Goal: Task Accomplishment & Management: Complete application form

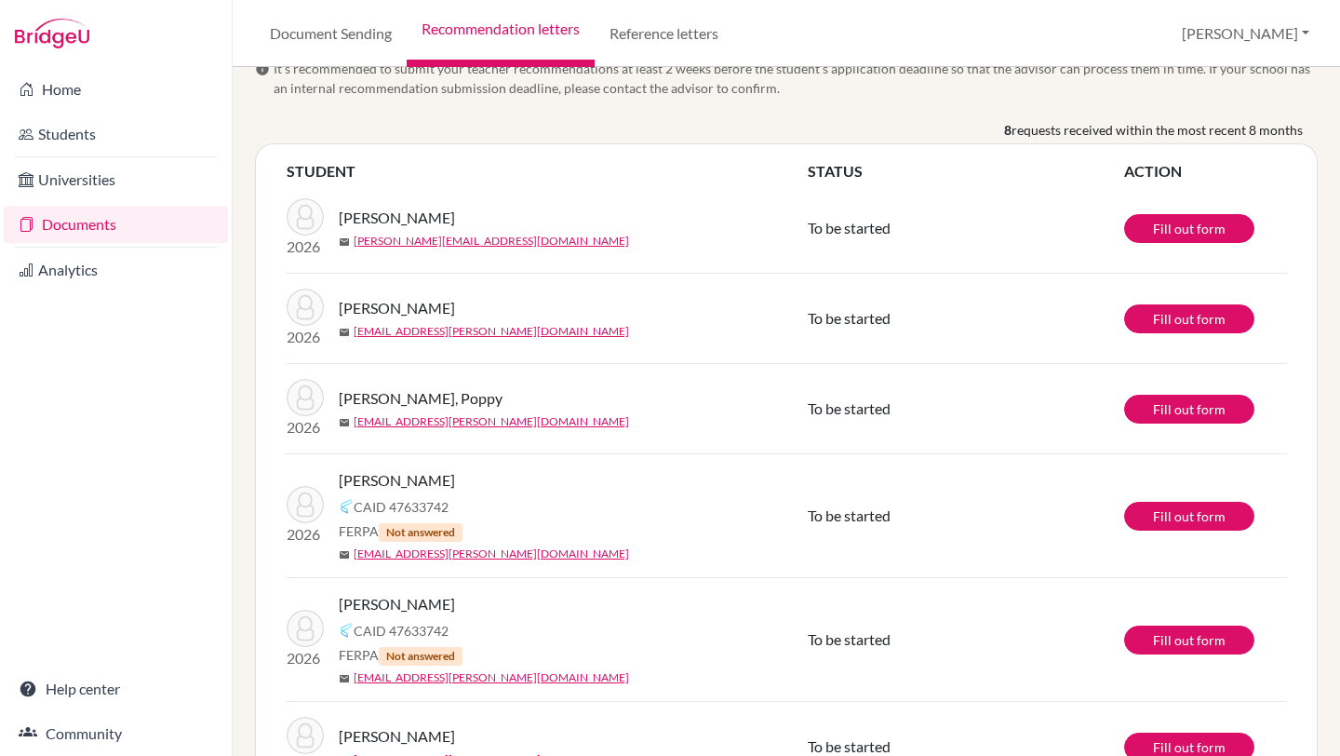
scroll to position [96, 0]
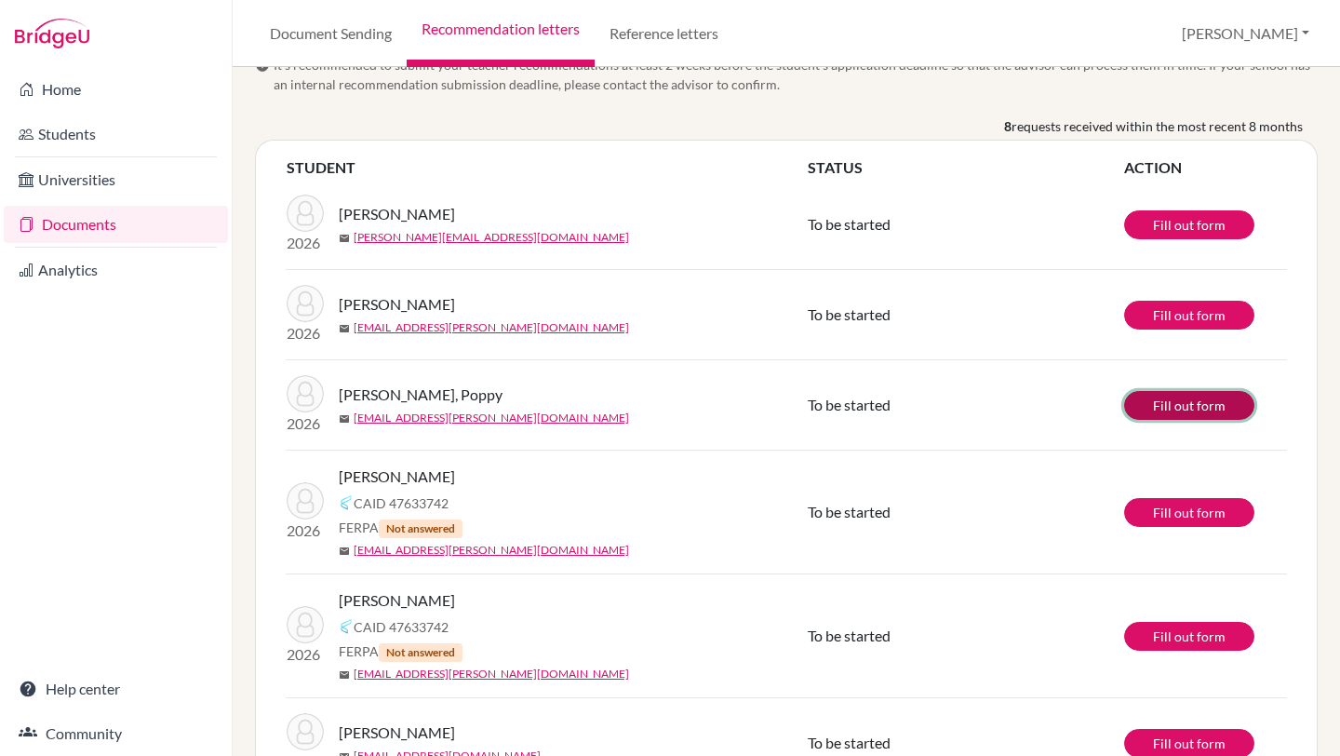
click at [1165, 403] on link "Fill out form" at bounding box center [1189, 405] width 130 height 29
click at [663, 35] on link "Reference letters" at bounding box center [664, 33] width 139 height 67
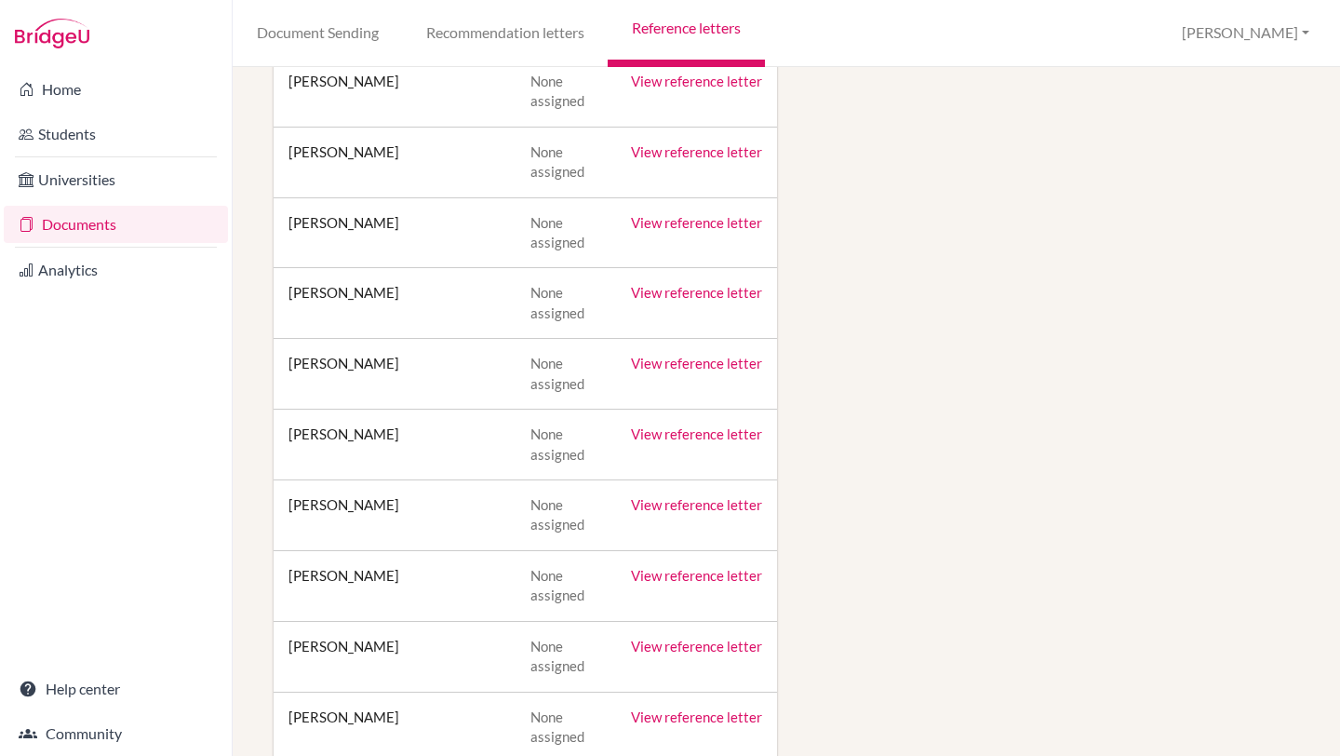
scroll to position [8106, 0]
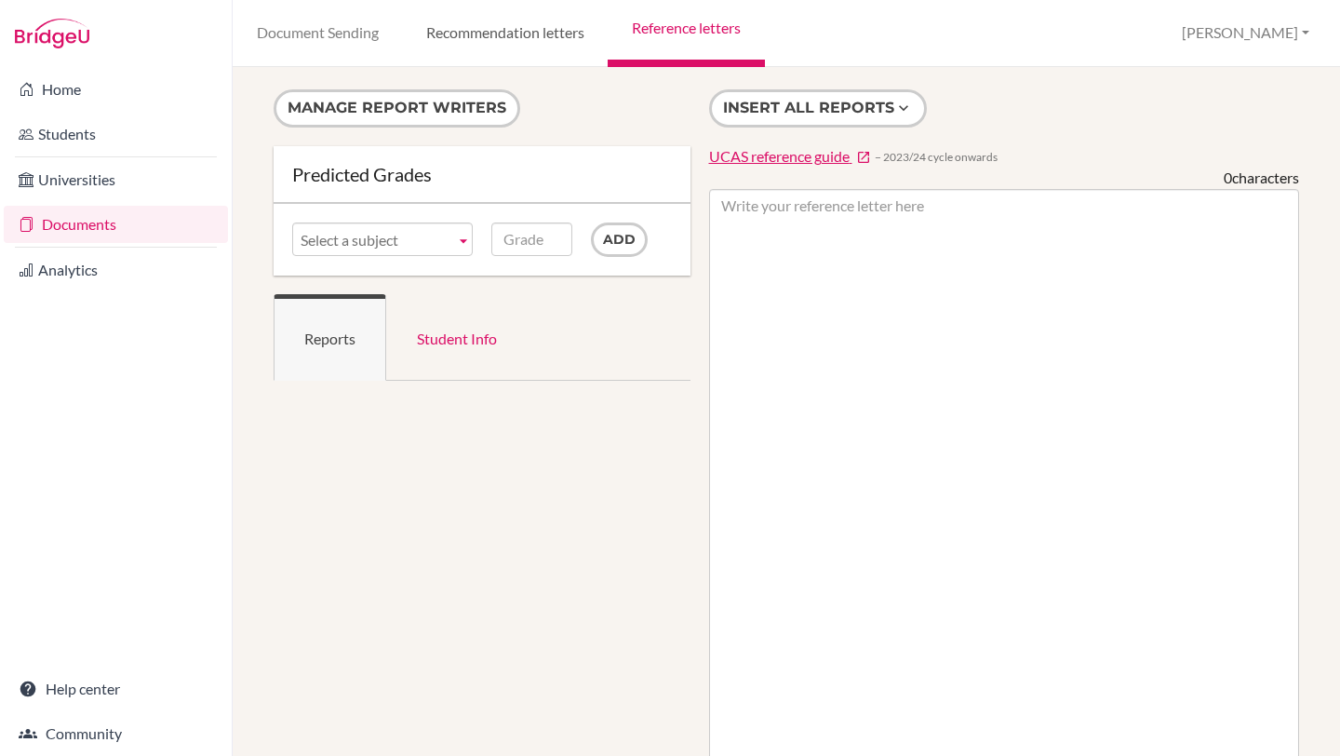
click at [507, 34] on link "Recommendation letters" at bounding box center [505, 33] width 206 height 67
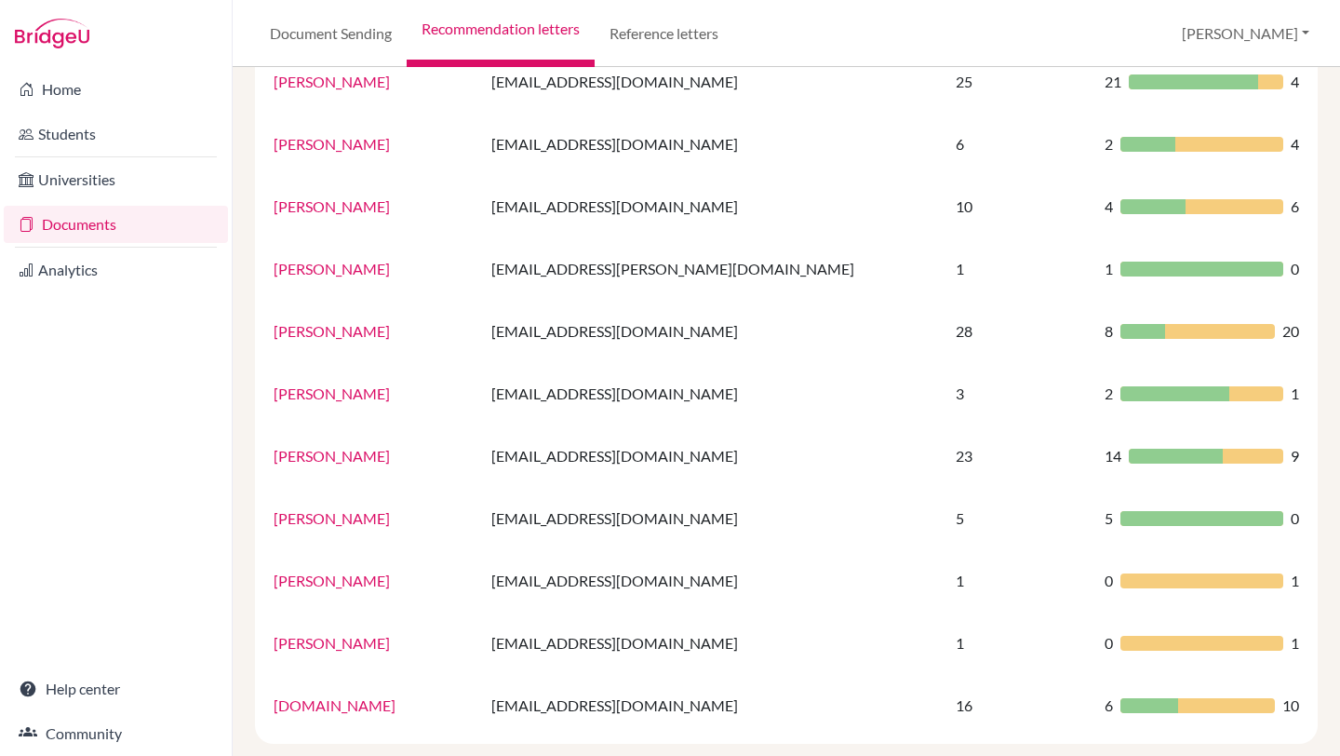
scroll to position [1166, 0]
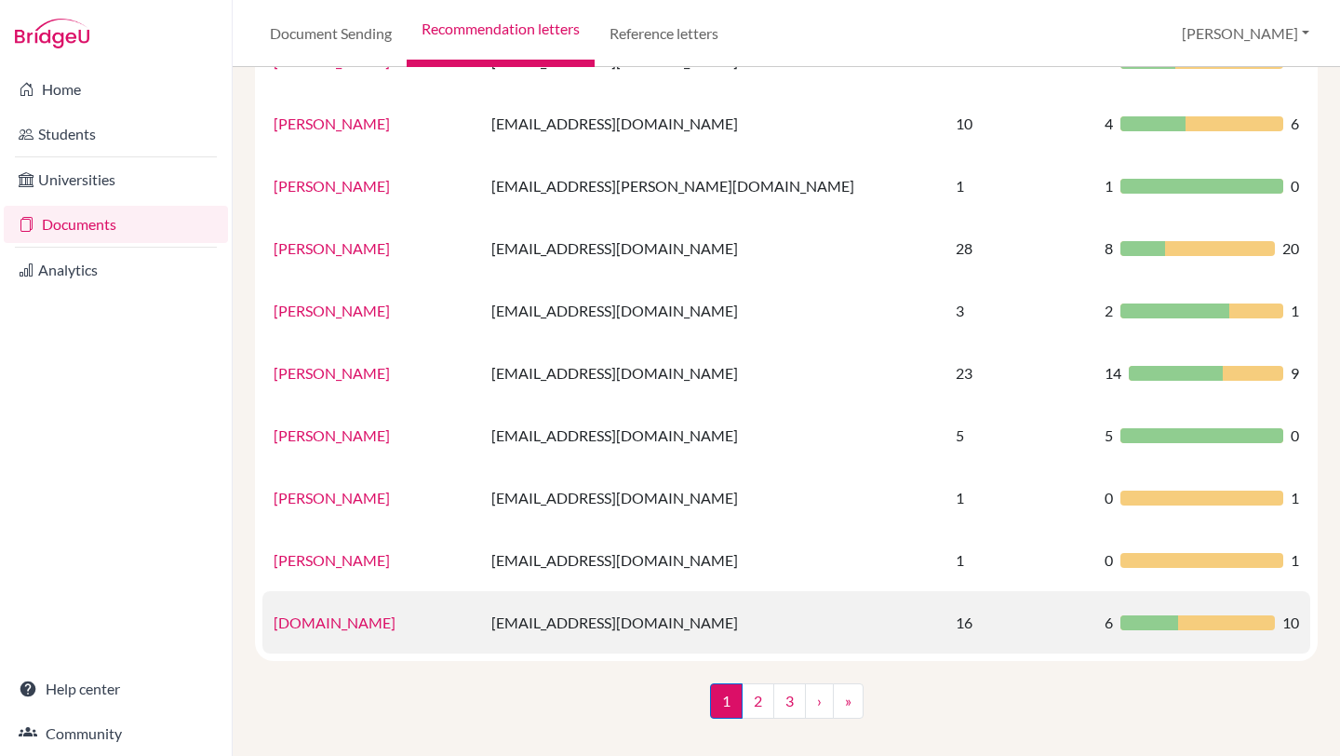
click at [1120, 621] on div at bounding box center [1149, 622] width 58 height 15
click at [945, 623] on td "16" at bounding box center [1019, 622] width 149 height 62
click at [1120, 625] on div at bounding box center [1149, 622] width 58 height 15
click at [1182, 623] on div at bounding box center [1197, 622] width 154 height 15
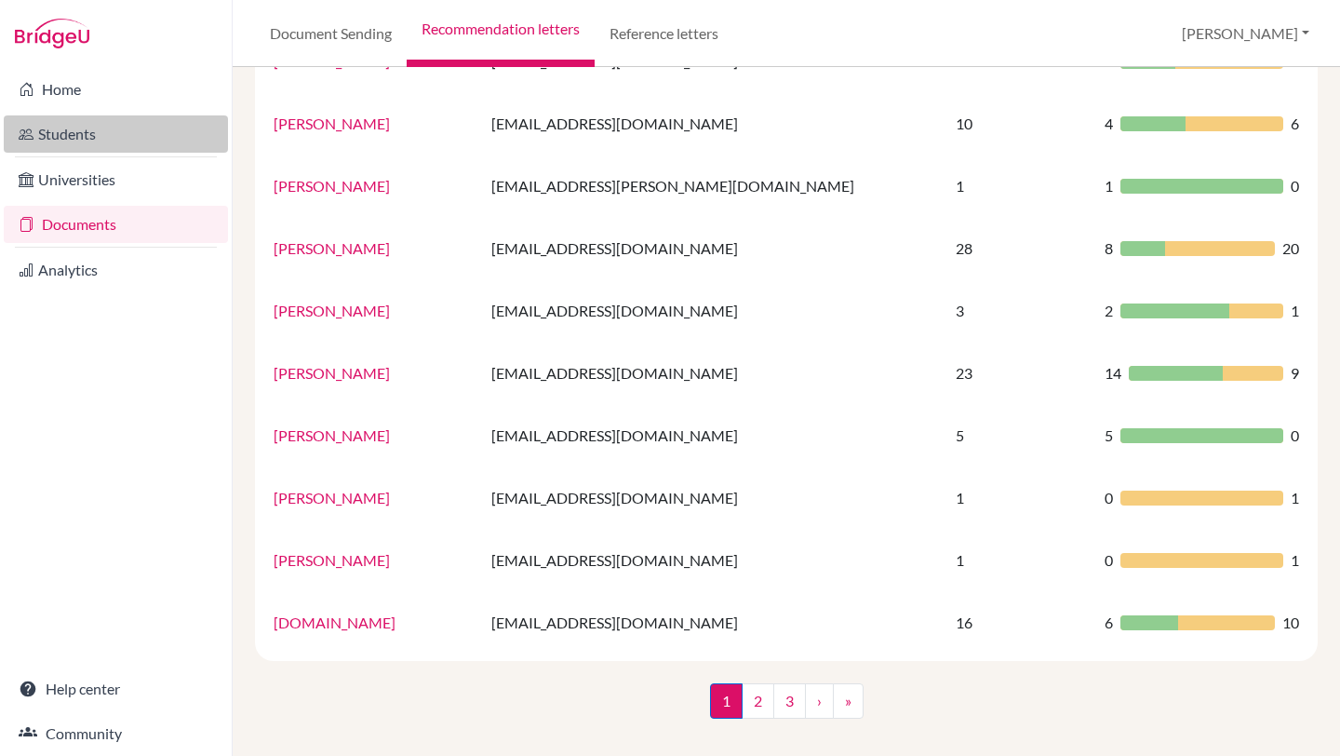
click at [94, 138] on link "Students" at bounding box center [116, 133] width 224 height 37
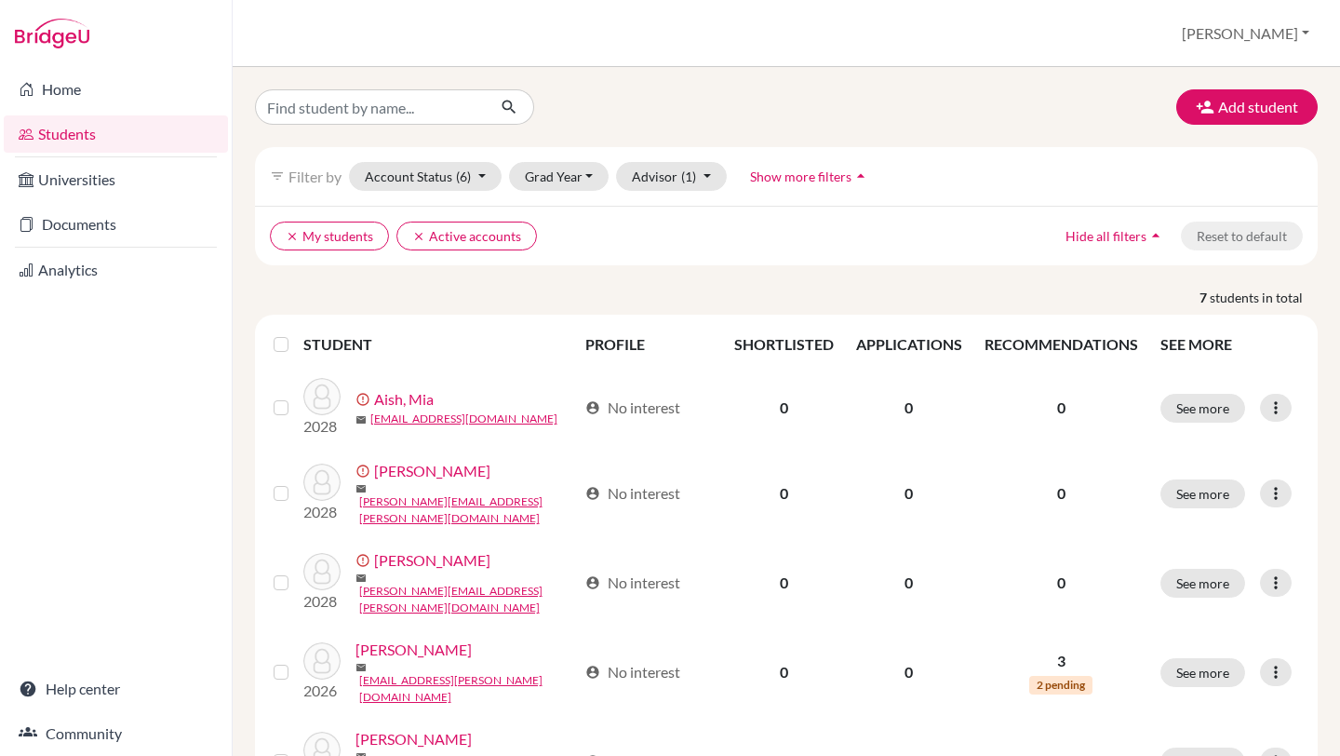
click at [61, 134] on link "Students" at bounding box center [116, 133] width 224 height 37
click at [362, 110] on input "Find student by name..." at bounding box center [370, 106] width 231 height 35
type input "poppy"
click at [513, 101] on icon "submit" at bounding box center [509, 107] width 19 height 19
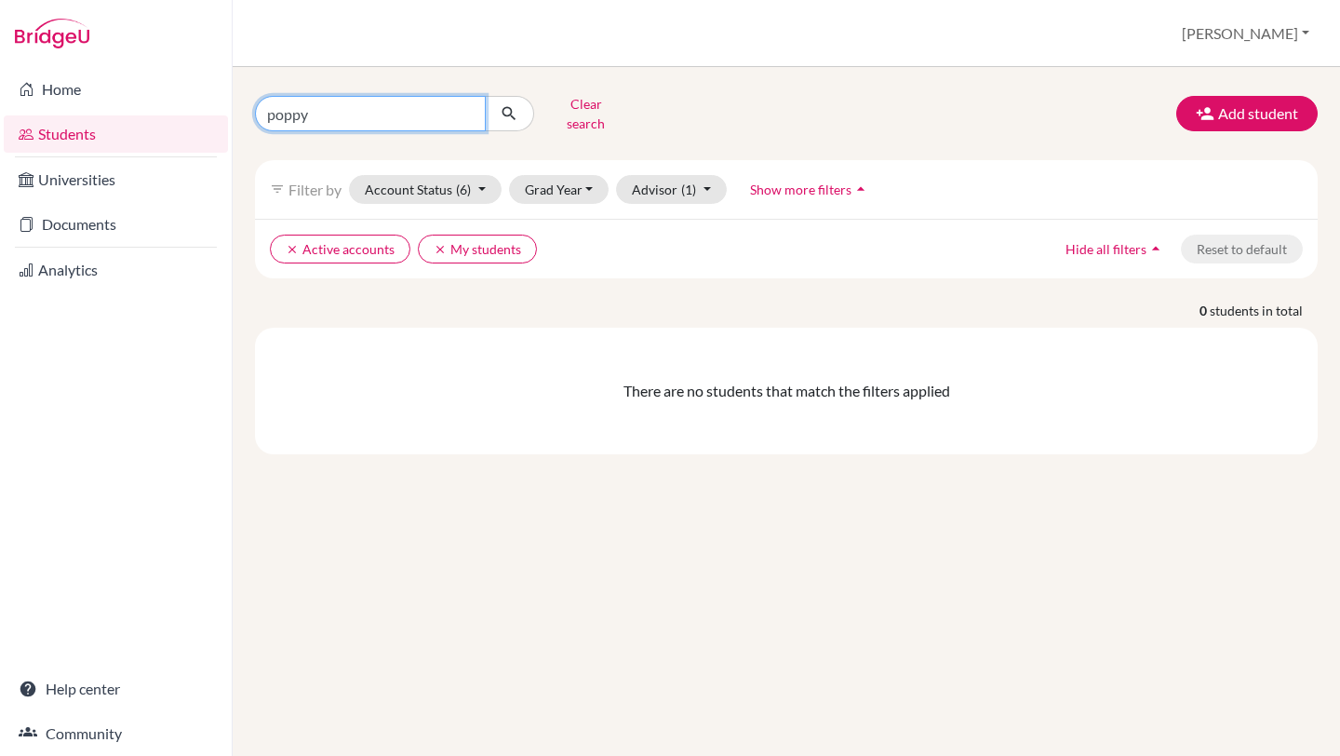
click at [275, 109] on input "poppy" at bounding box center [370, 113] width 231 height 35
type input "Poppy"
click at [516, 104] on icon "submit" at bounding box center [509, 113] width 19 height 19
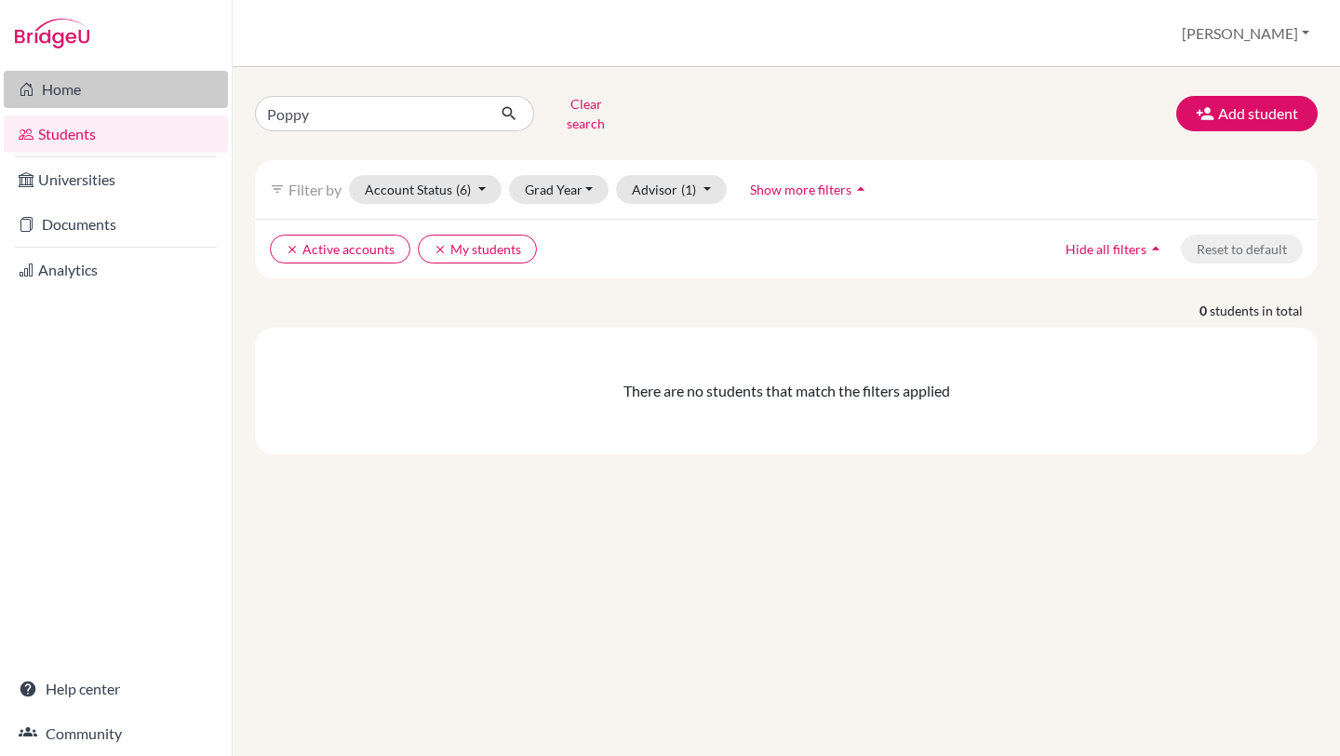
click at [74, 85] on link "Home" at bounding box center [116, 89] width 224 height 37
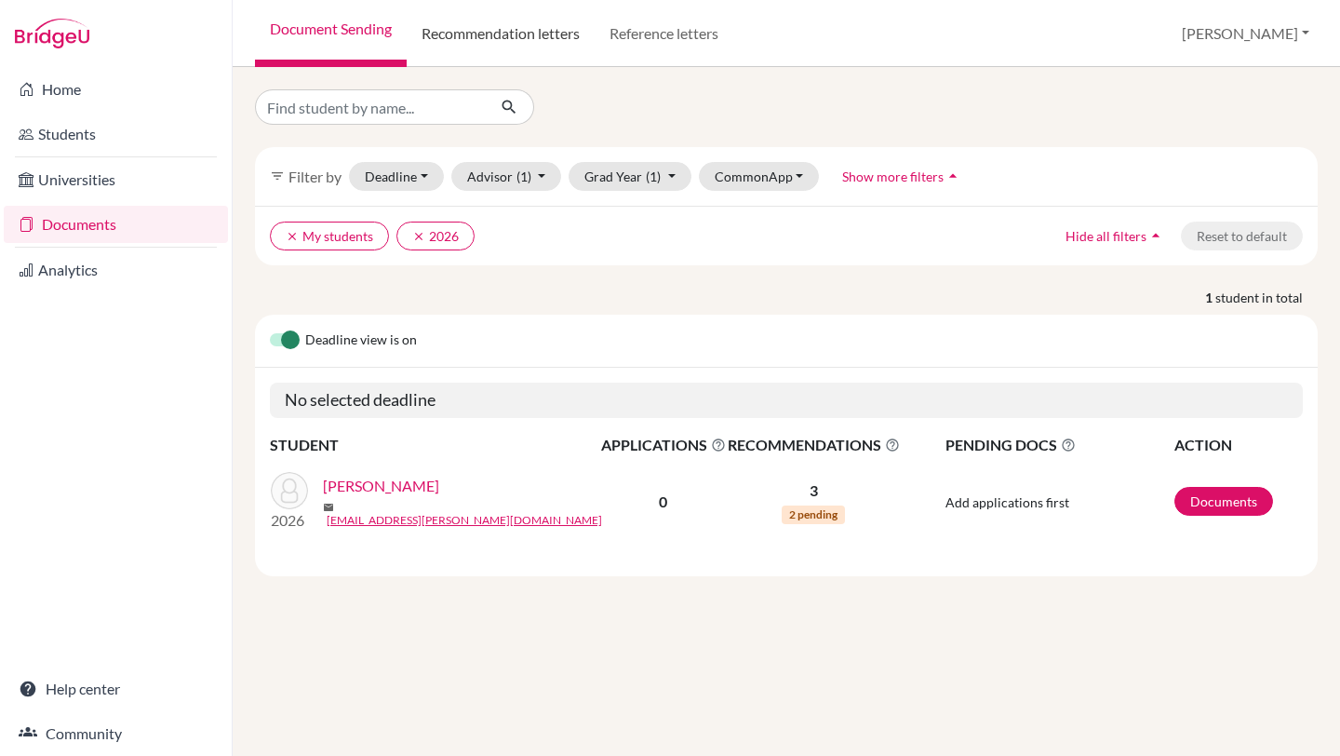
click at [504, 35] on link "Recommendation letters" at bounding box center [501, 33] width 188 height 67
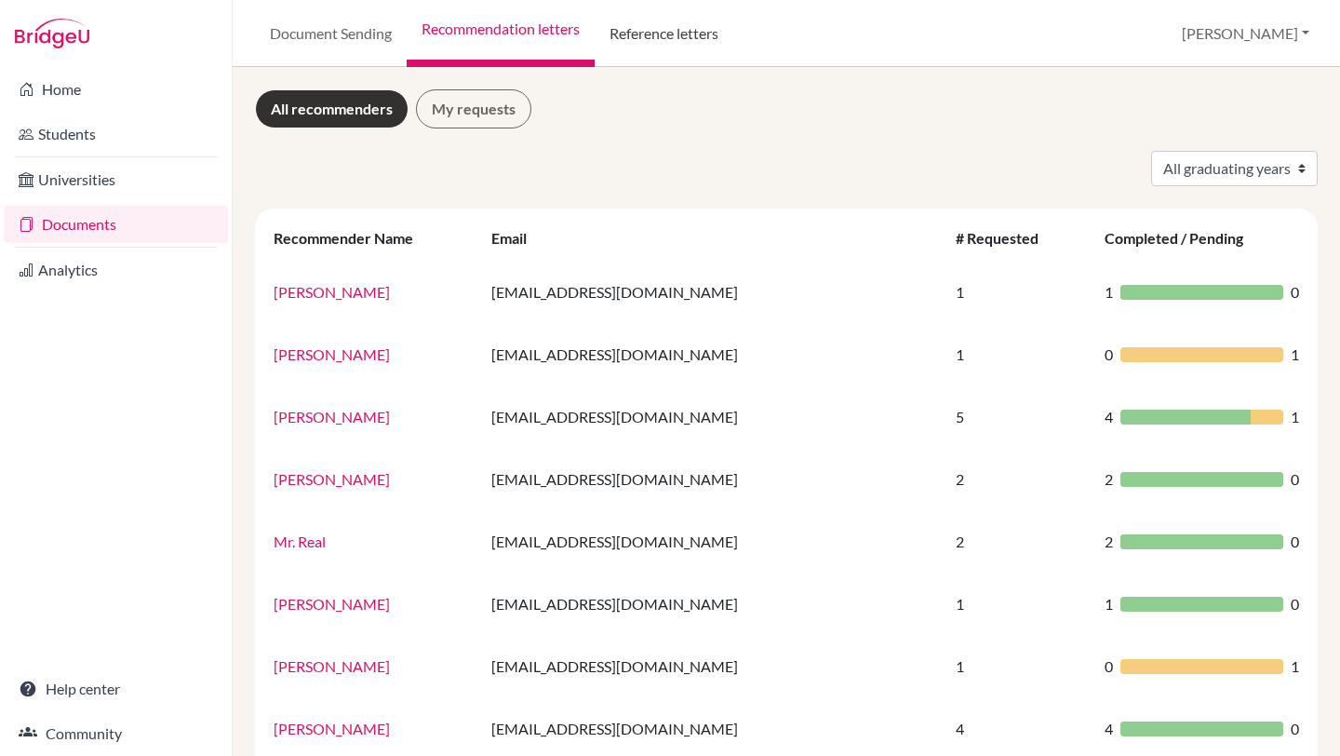
click at [665, 34] on link "Reference letters" at bounding box center [664, 33] width 139 height 67
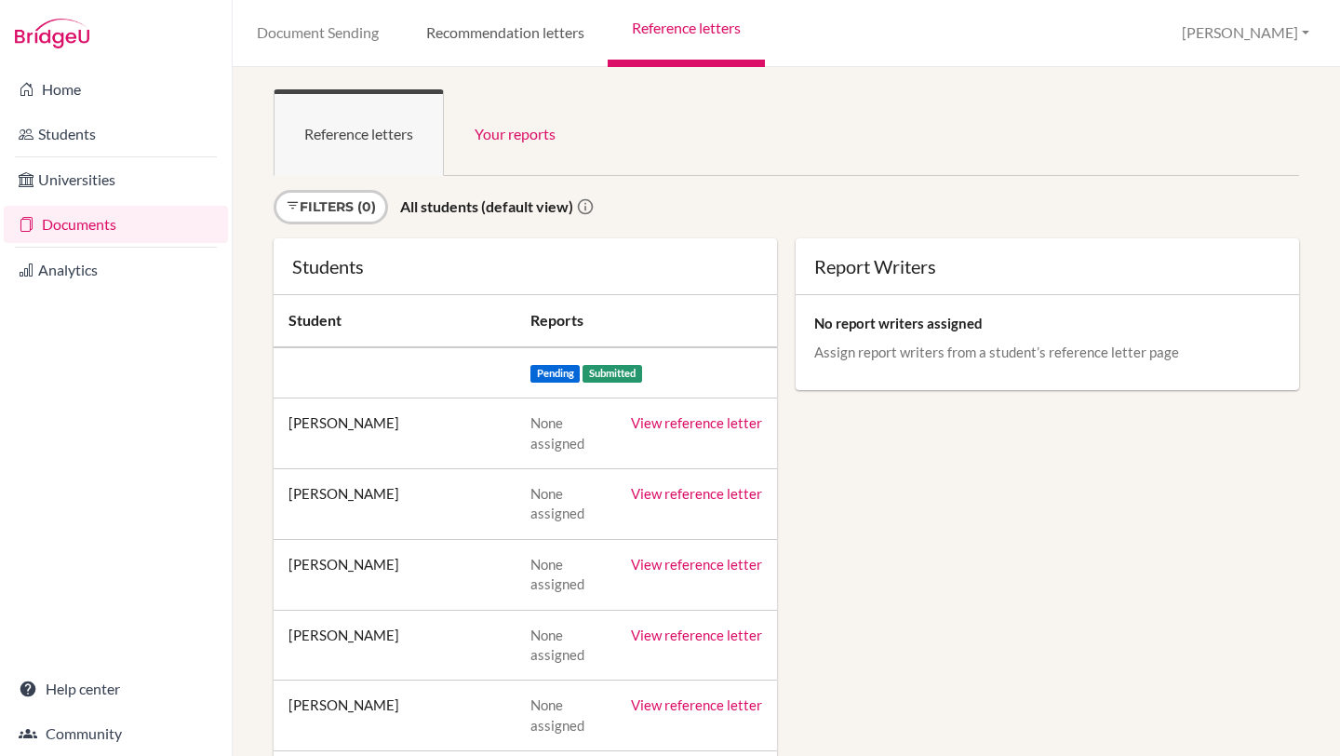
click at [513, 35] on link "Recommendation letters" at bounding box center [505, 33] width 206 height 67
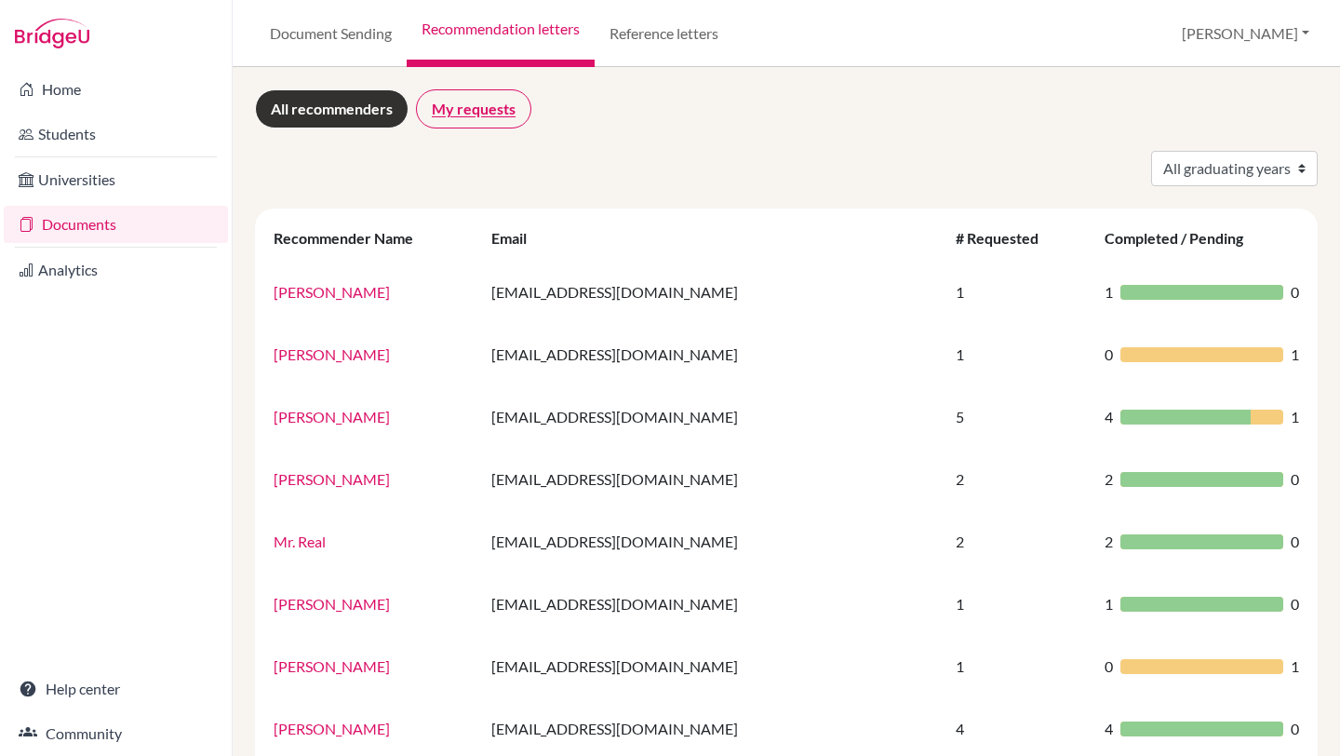
click at [476, 105] on link "My requests" at bounding box center [473, 108] width 115 height 39
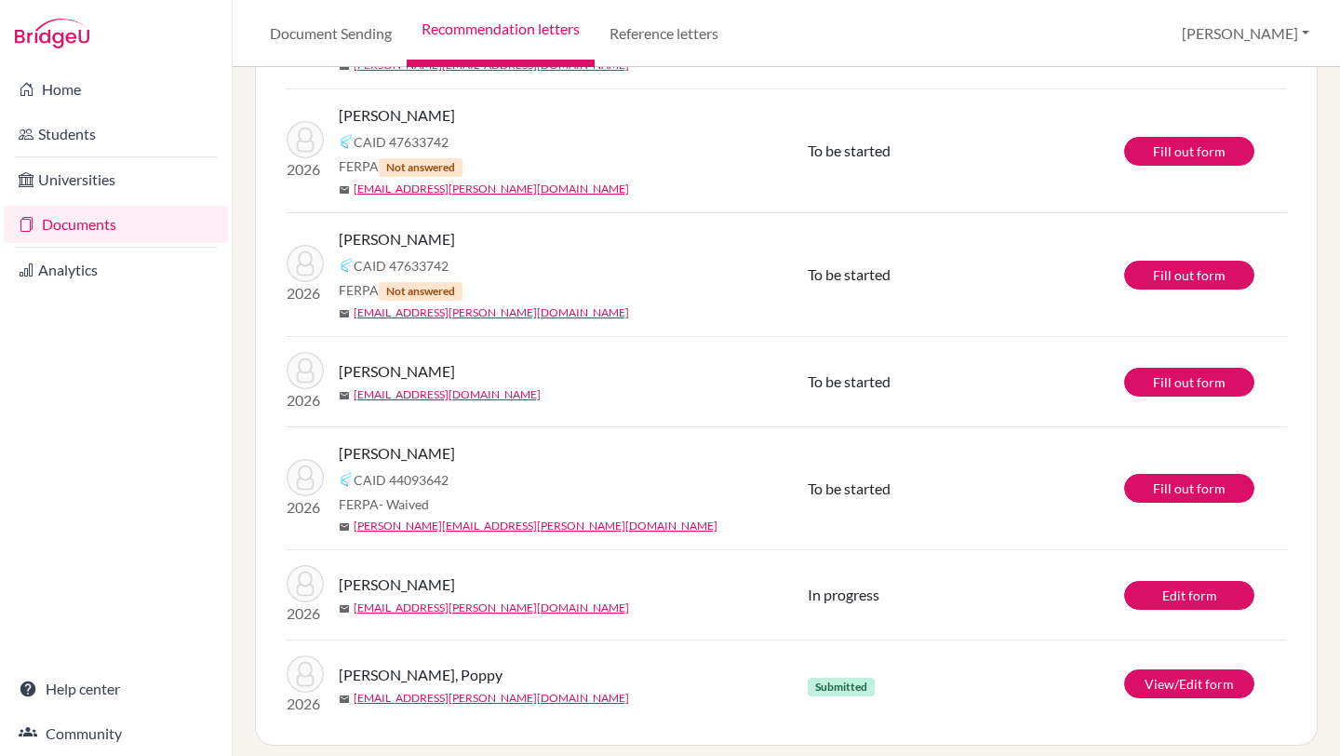
scroll to position [501, 0]
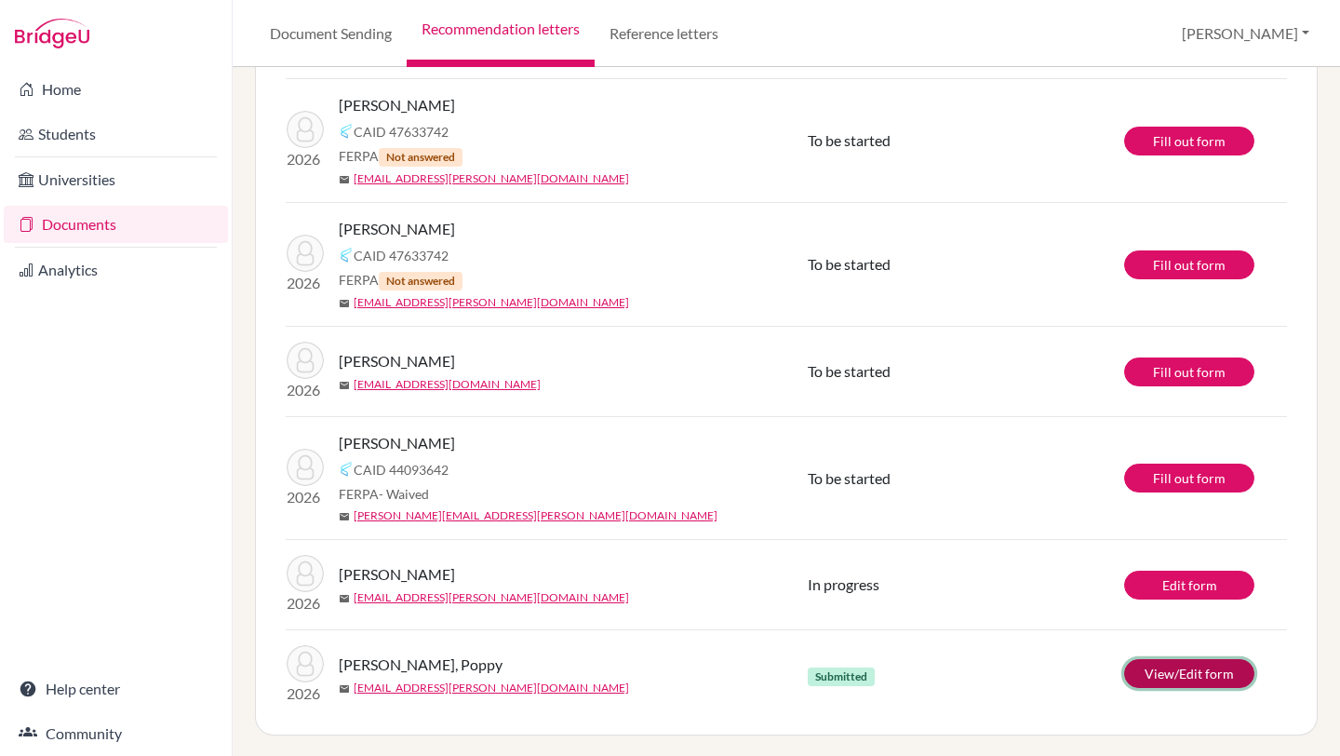
click at [1180, 669] on link "View/Edit form" at bounding box center [1189, 673] width 130 height 29
